Goal: Browse casually

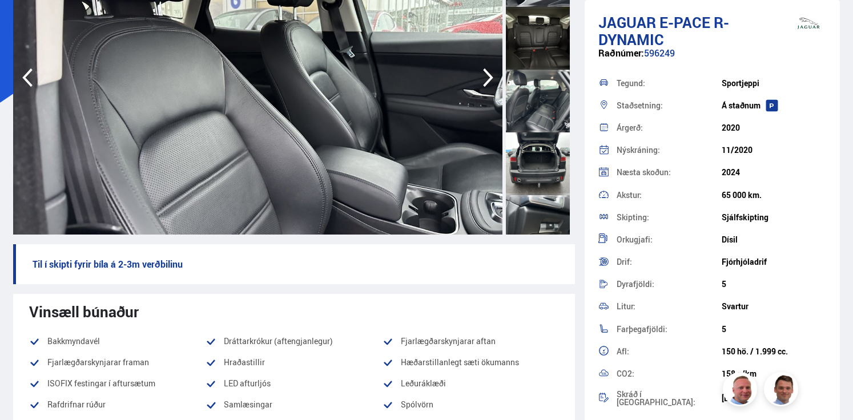
scroll to position [37, 0]
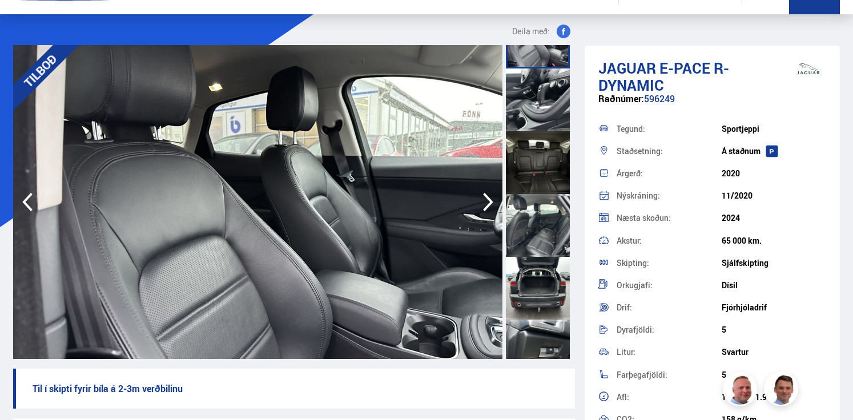
click at [486, 199] on icon "button" at bounding box center [488, 201] width 23 height 27
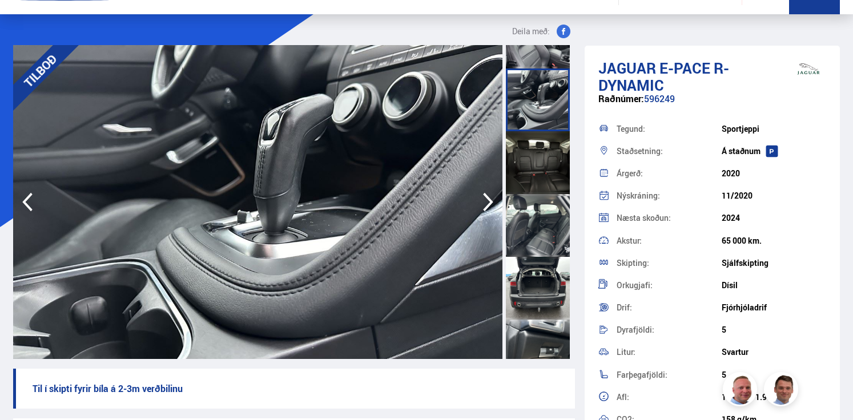
click at [486, 199] on icon "button" at bounding box center [488, 201] width 23 height 27
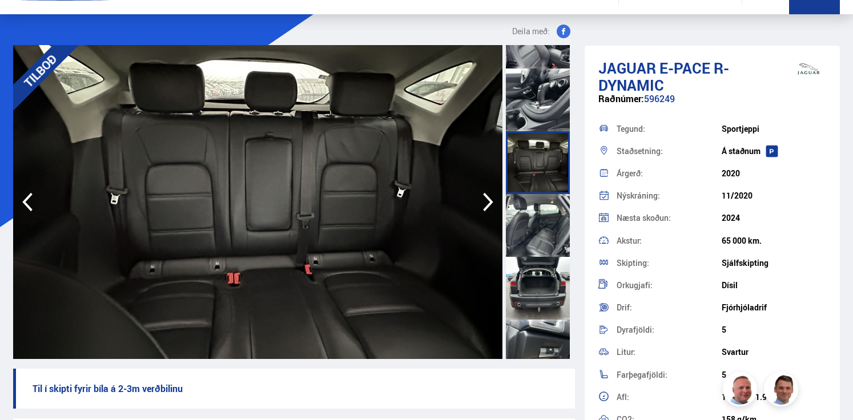
click at [486, 199] on icon "button" at bounding box center [488, 201] width 23 height 27
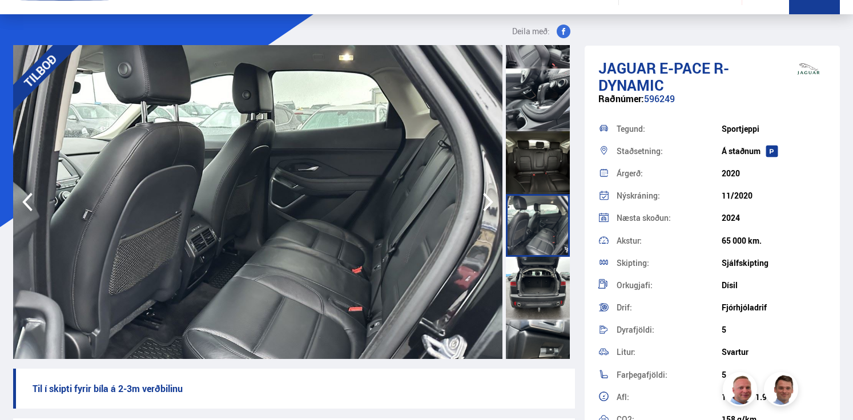
click at [22, 199] on icon "button" at bounding box center [27, 201] width 23 height 27
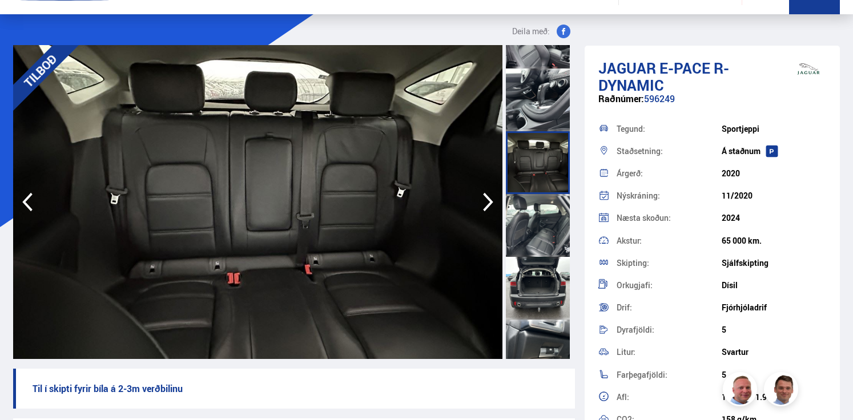
click at [486, 204] on icon "button" at bounding box center [488, 201] width 23 height 27
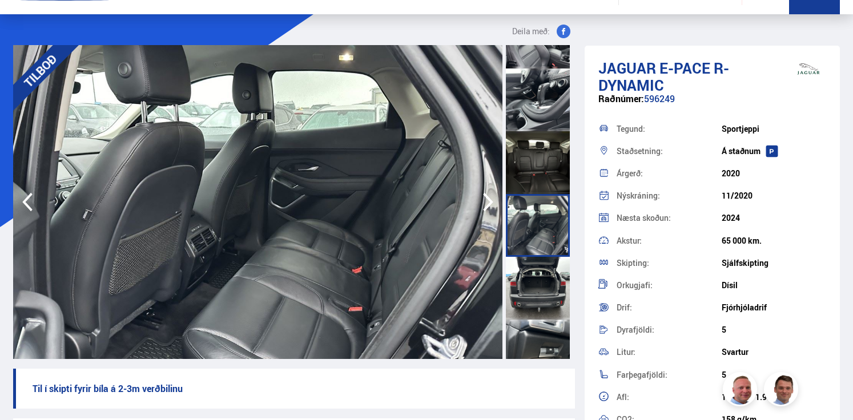
click at [486, 204] on icon "button" at bounding box center [488, 201] width 23 height 27
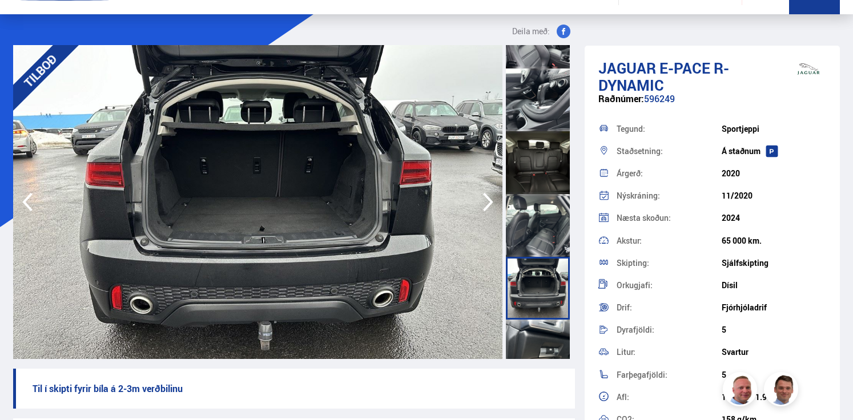
click at [486, 204] on icon "button" at bounding box center [488, 201] width 23 height 27
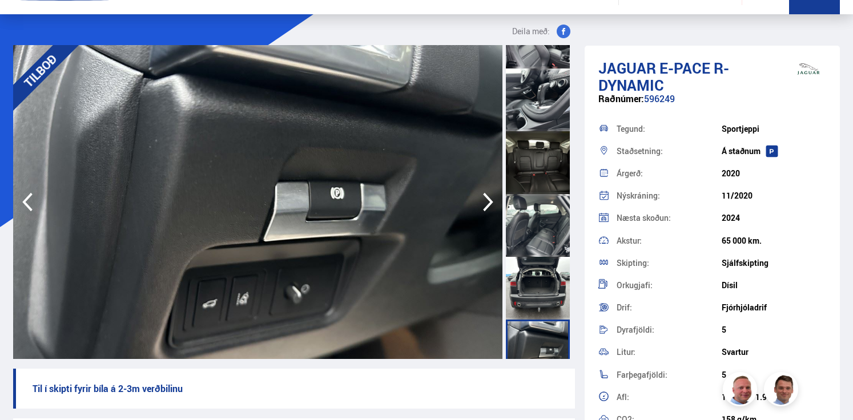
click at [486, 204] on icon "button" at bounding box center [488, 201] width 23 height 27
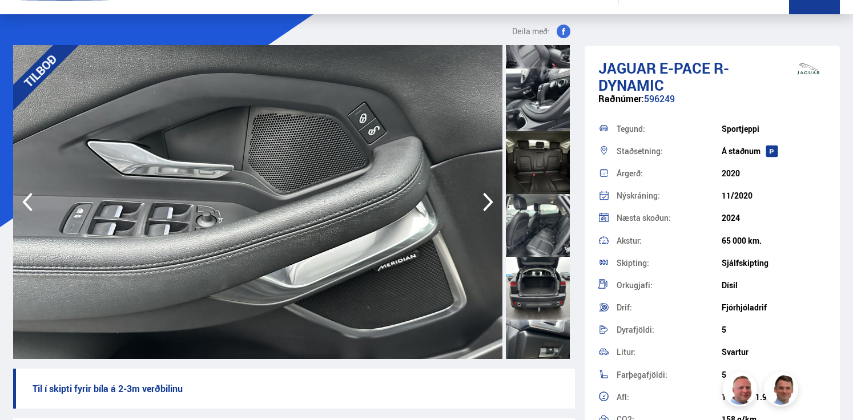
click at [486, 204] on icon "button" at bounding box center [488, 201] width 23 height 27
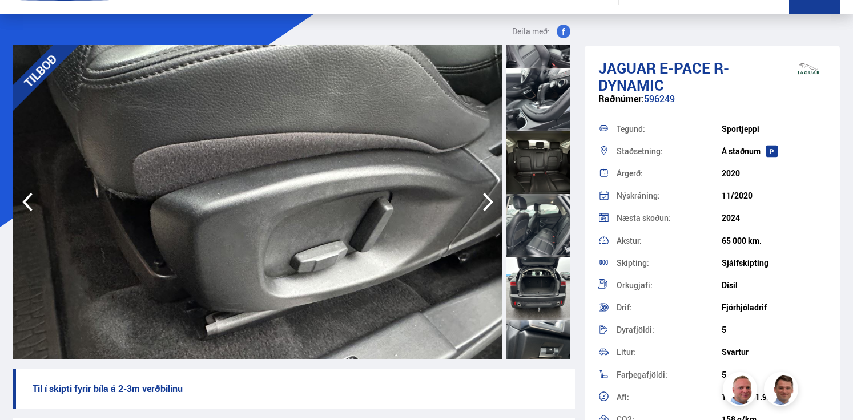
click at [486, 204] on icon "button" at bounding box center [488, 201] width 23 height 27
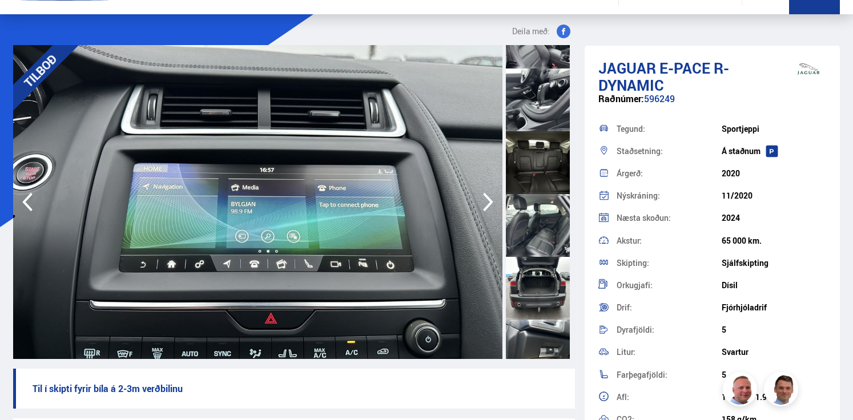
click at [486, 204] on icon "button" at bounding box center [488, 201] width 23 height 27
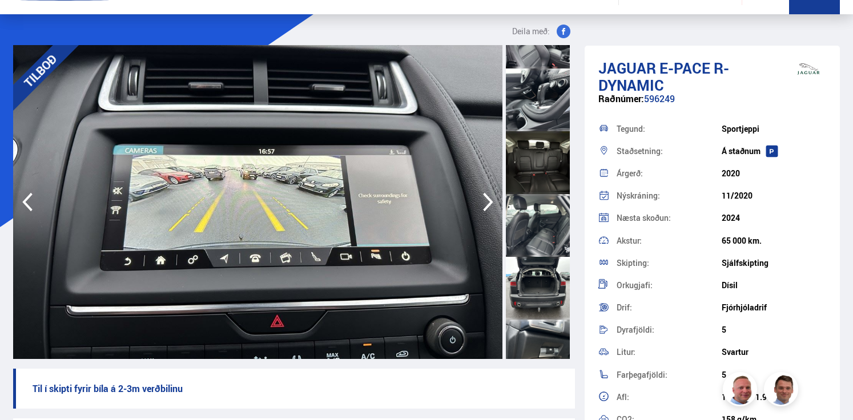
click at [486, 204] on icon "button" at bounding box center [488, 201] width 23 height 27
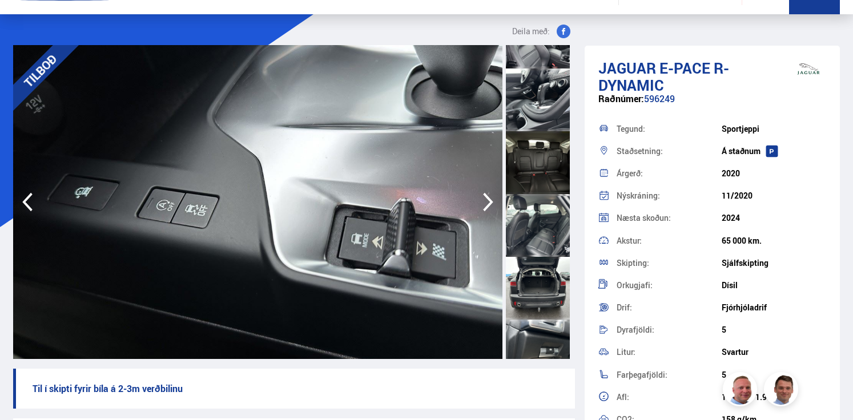
click at [486, 204] on icon "button" at bounding box center [488, 201] width 23 height 27
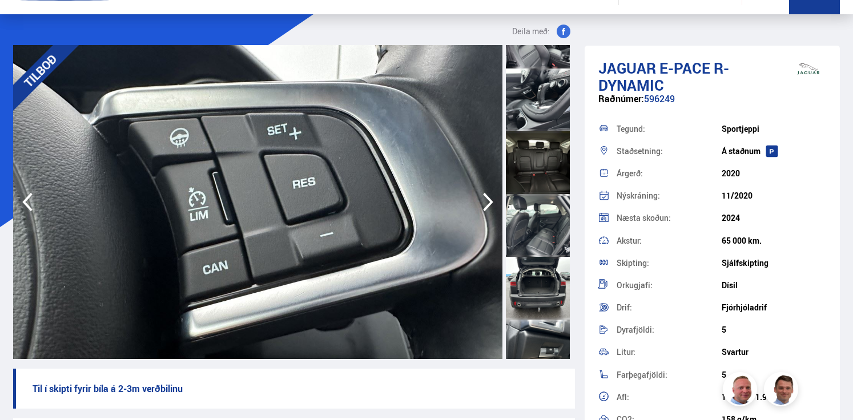
click at [486, 204] on icon "button" at bounding box center [488, 201] width 23 height 27
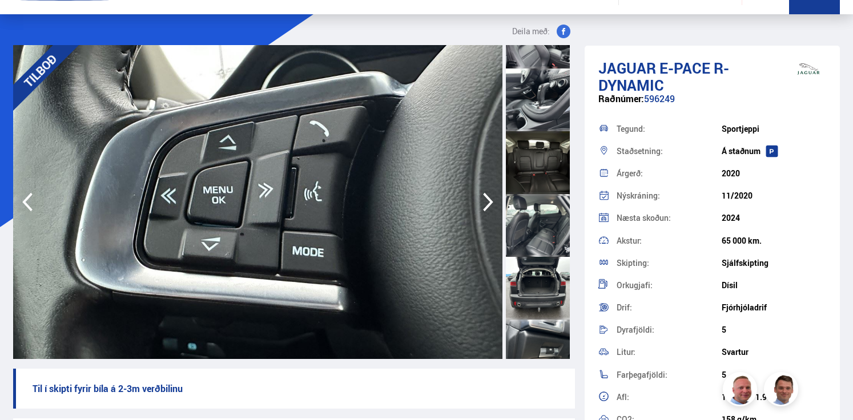
scroll to position [0, 0]
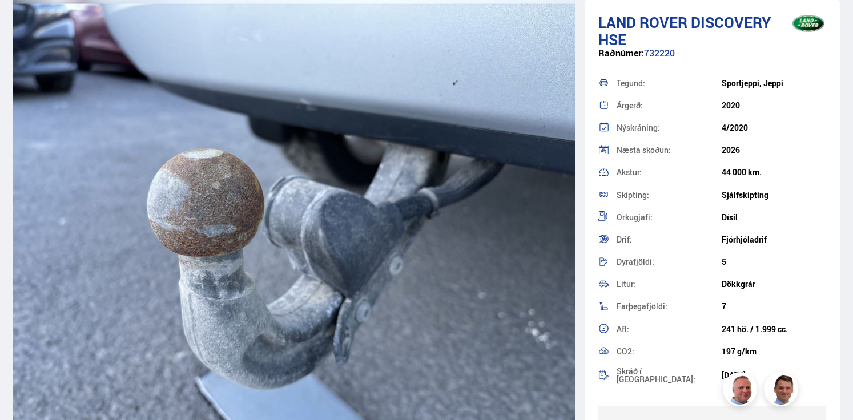
scroll to position [13992, 0]
